Goal: Task Accomplishment & Management: Use online tool/utility

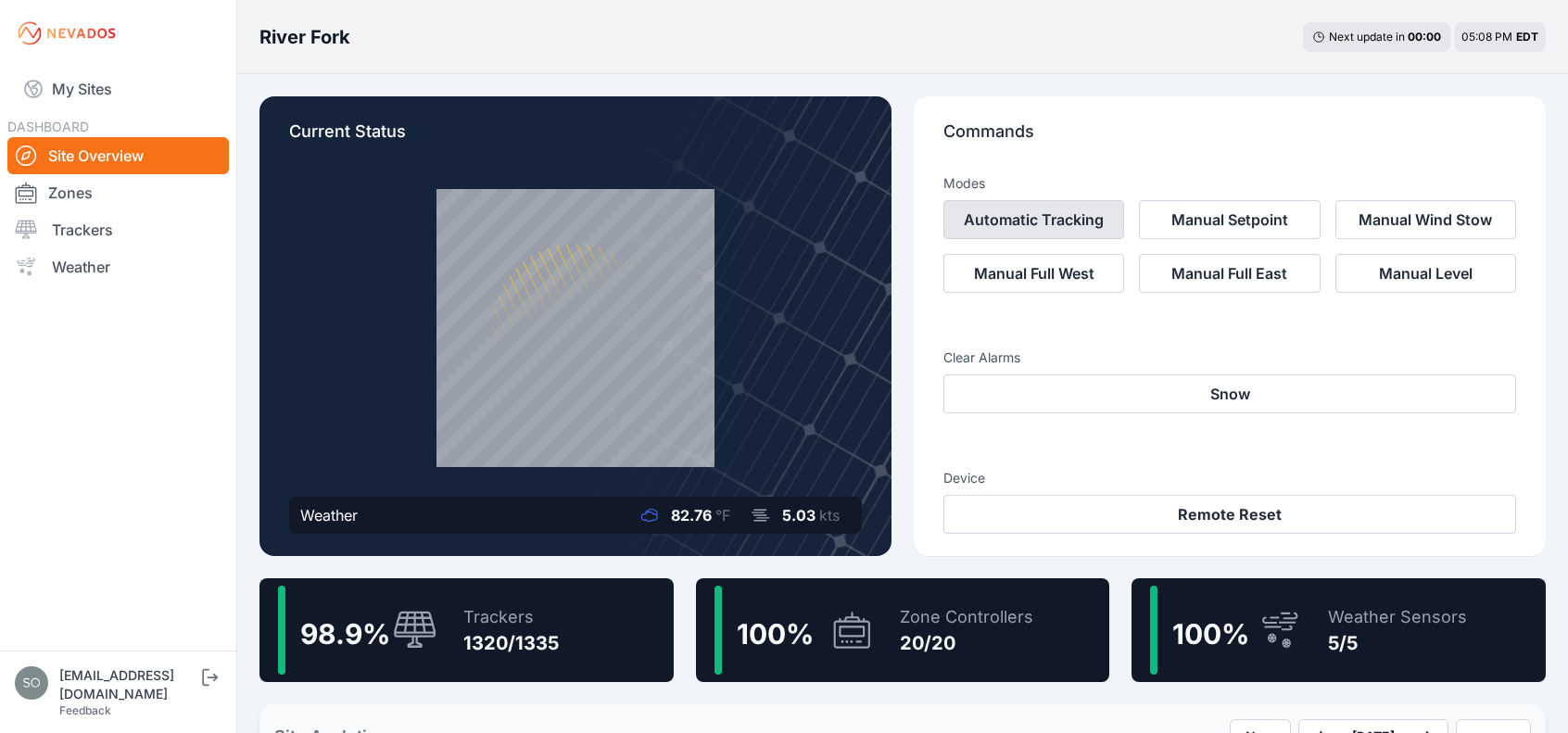
click at [1094, 227] on button "Automatic Tracking" at bounding box center [1033, 220] width 180 height 39
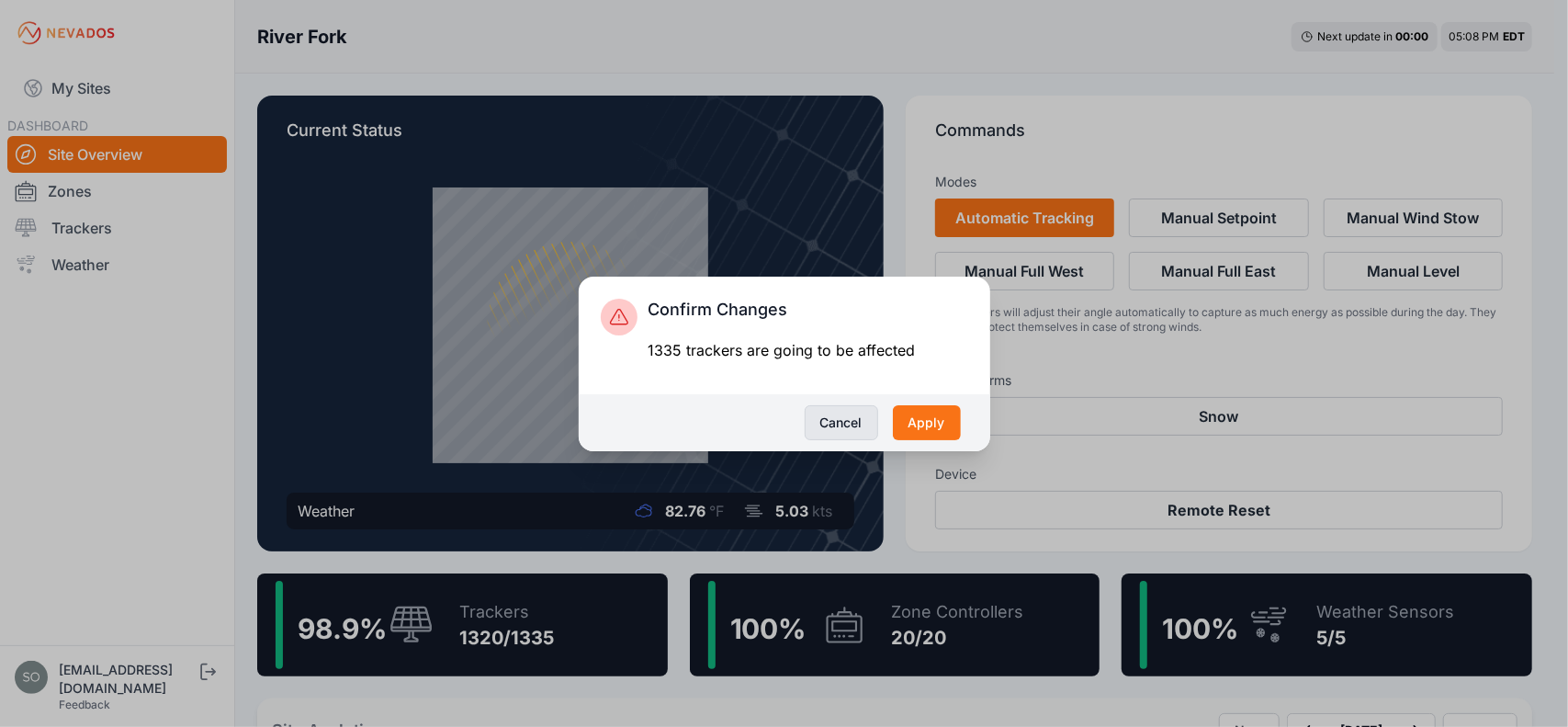
click at [863, 429] on button "Cancel" at bounding box center [841, 422] width 74 height 35
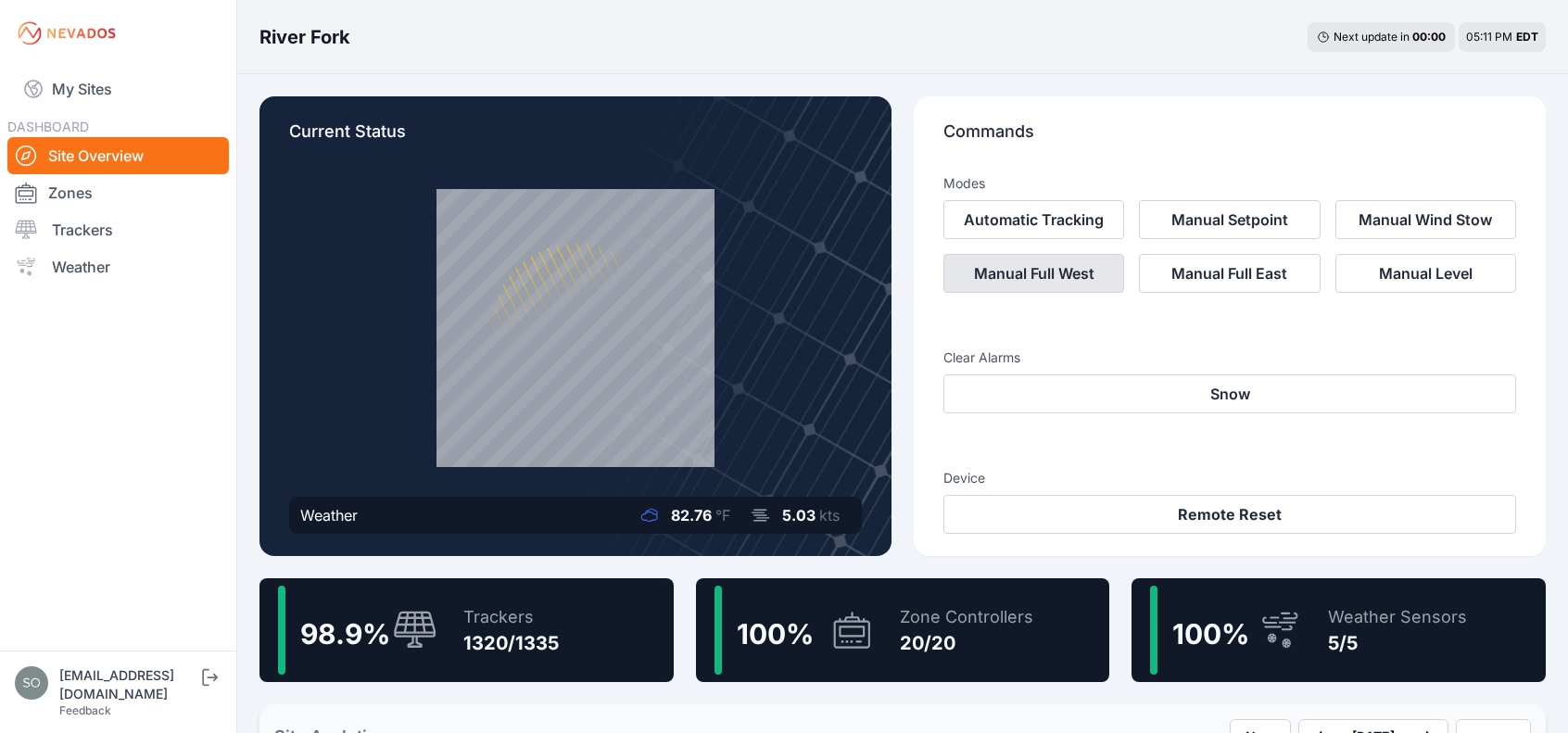
click at [1097, 289] on button "Manual Full West" at bounding box center [1033, 273] width 180 height 39
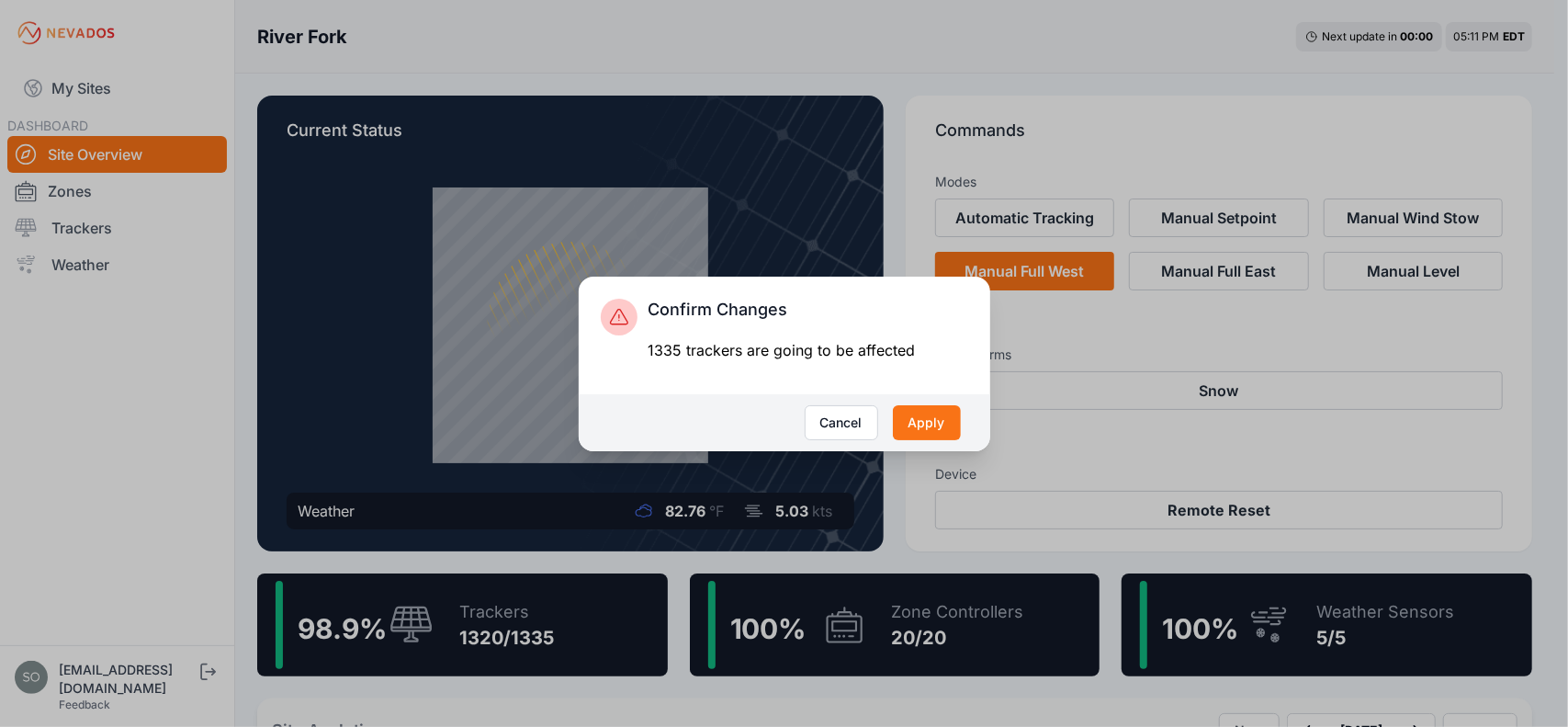
click at [1067, 341] on div "Confirm Changes 1335 trackers are going to be affected Cancel Apply" at bounding box center [784, 363] width 1568 height 727
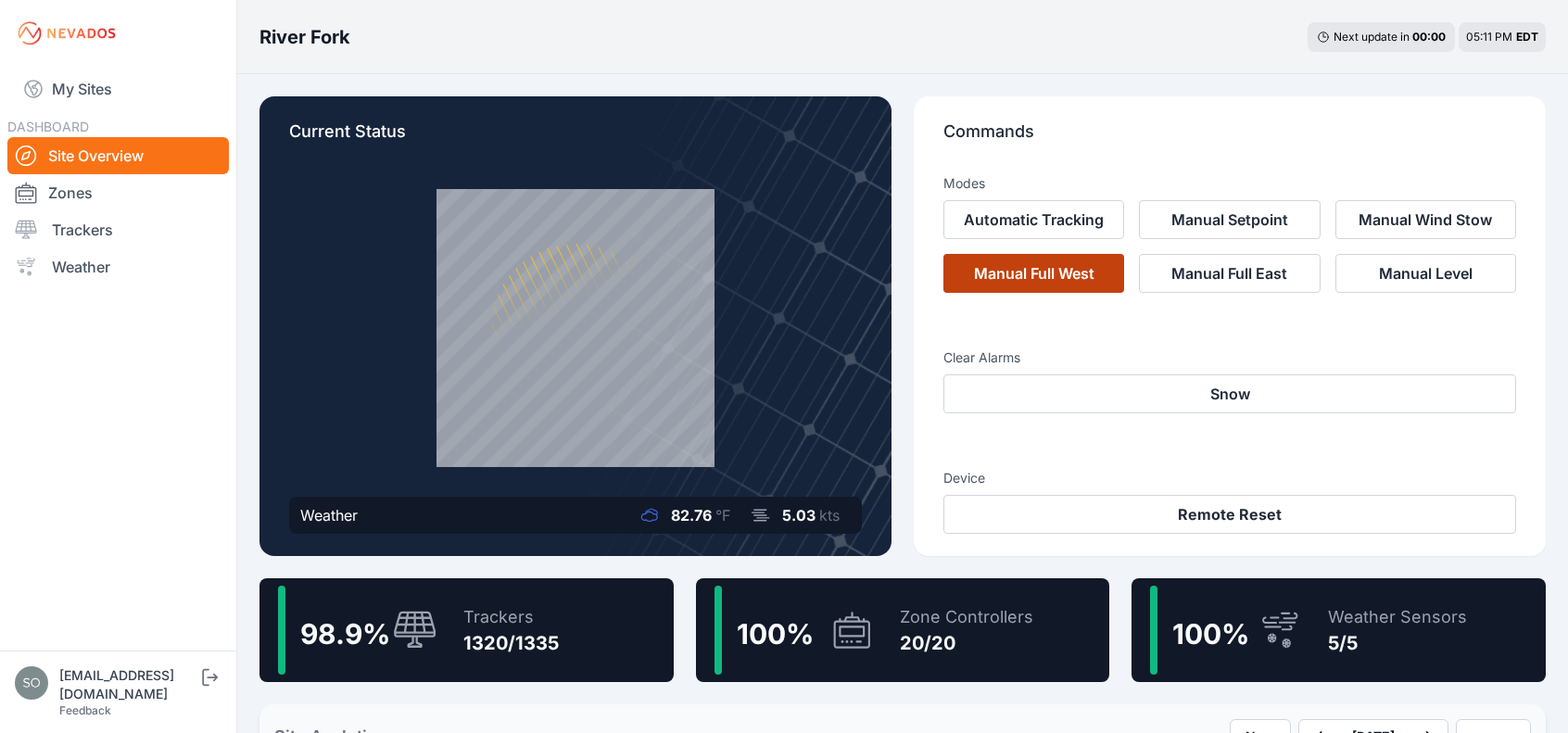
click at [1074, 279] on button "Manual Full West" at bounding box center [1033, 273] width 180 height 39
click at [1054, 276] on button "Manual Full West" at bounding box center [1033, 273] width 180 height 39
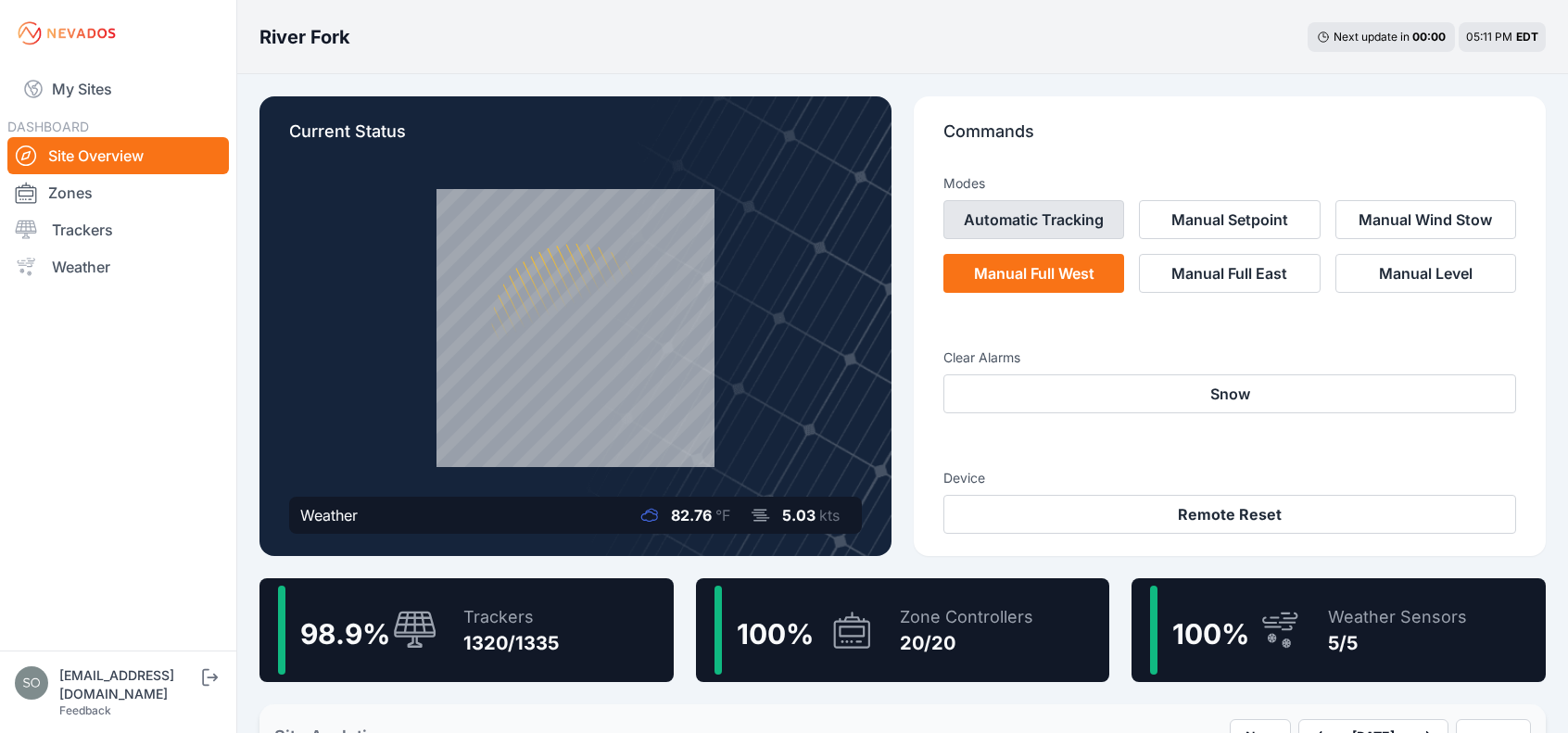
click at [1070, 222] on button "Automatic Tracking" at bounding box center [1033, 220] width 180 height 39
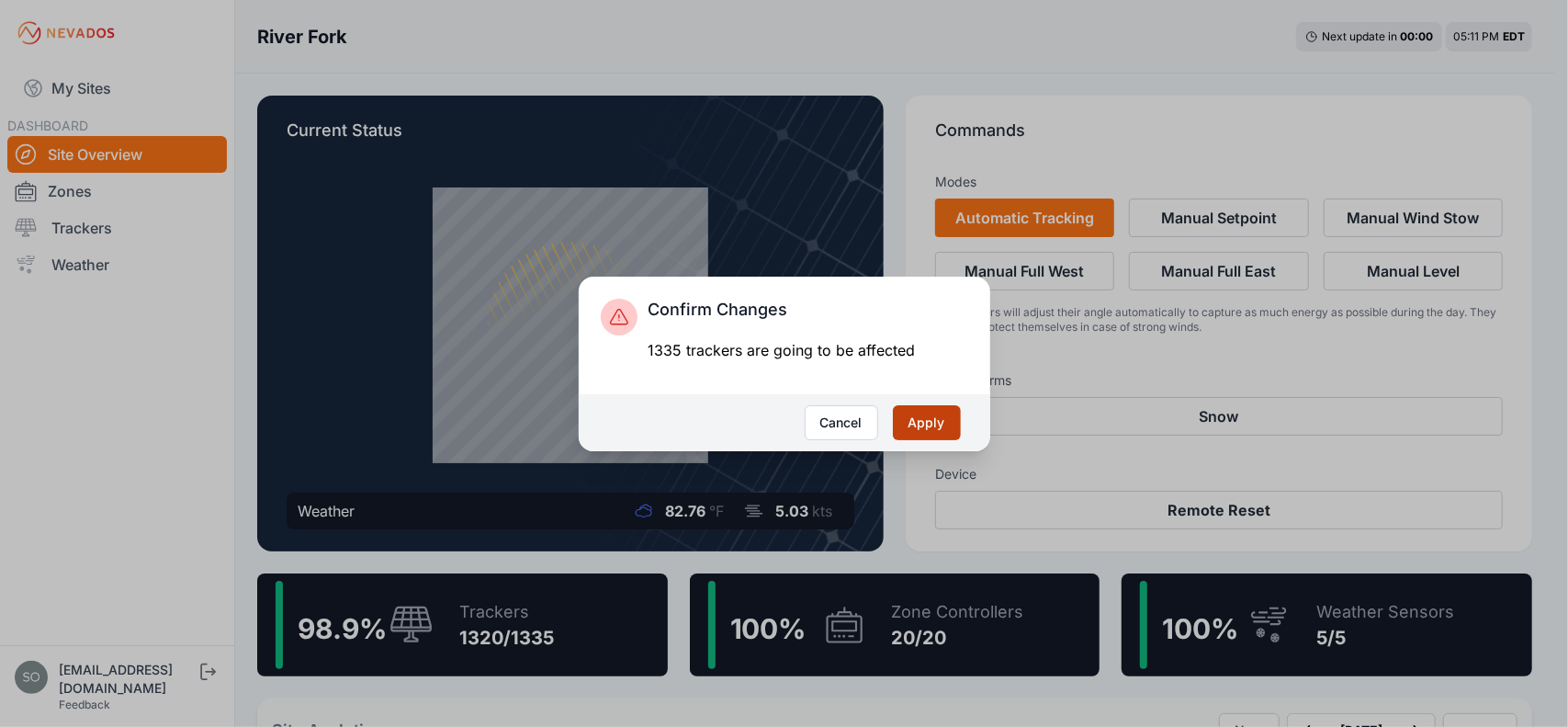
click at [909, 432] on button "Apply" at bounding box center [927, 422] width 68 height 35
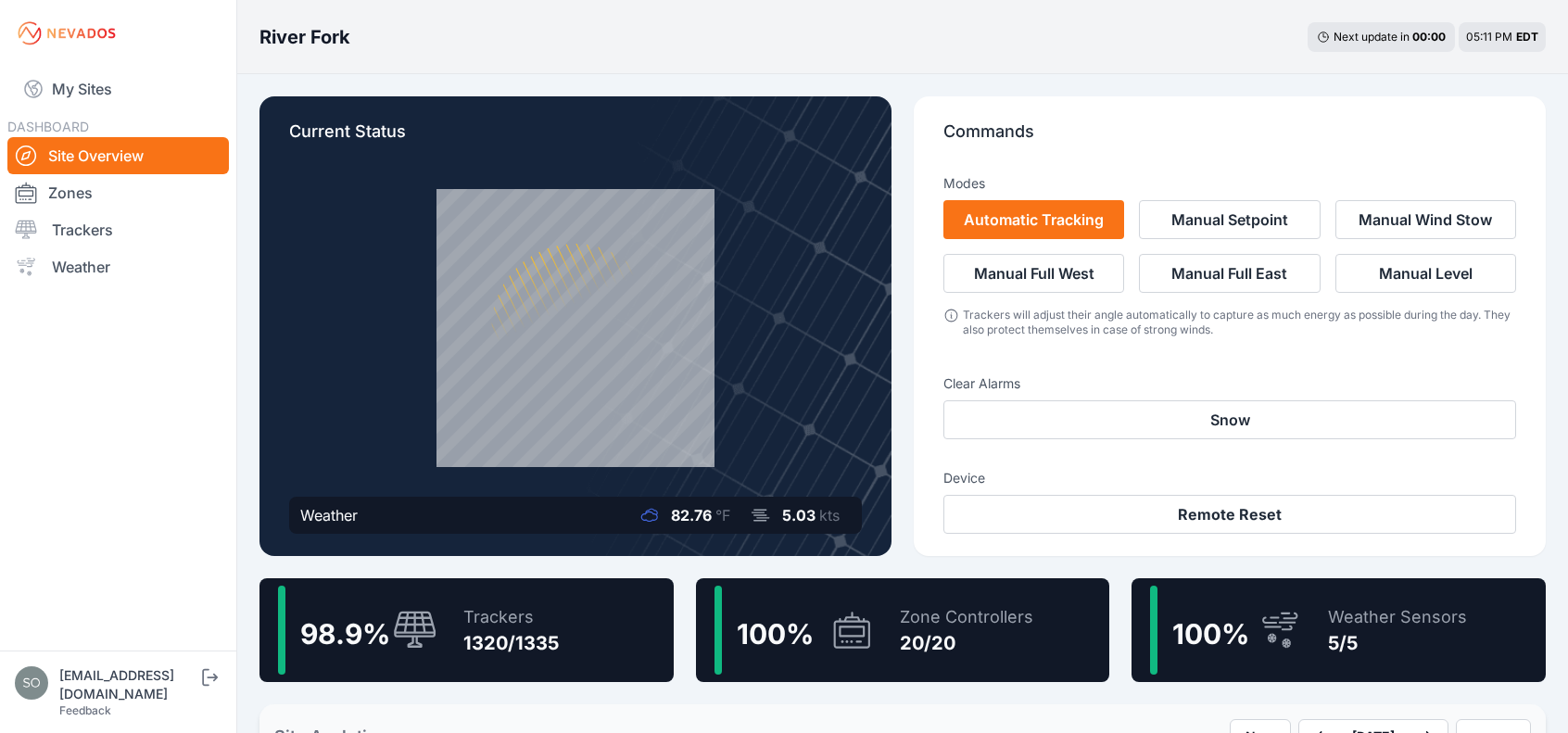
click at [1137, 327] on div "Trackers will adjust their angle automatically to capture as much energy as pos…" at bounding box center [1239, 322] width 553 height 30
click at [1331, 73] on div "River Fork Next update in 00 : 00 05:11 PM EDT" at bounding box center [902, 37] width 1331 height 74
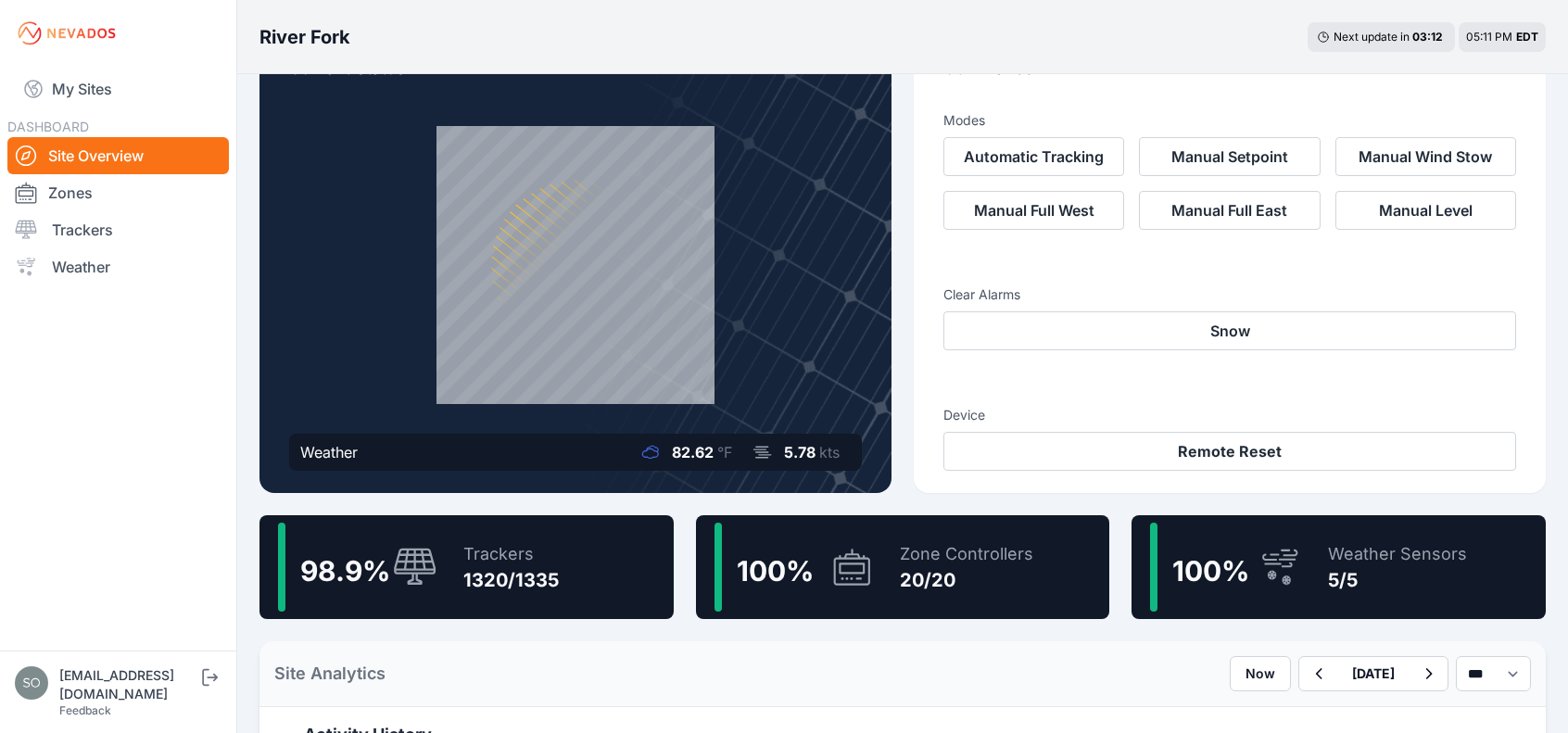
scroll to position [92, 0]
